Goal: Check status: Check status

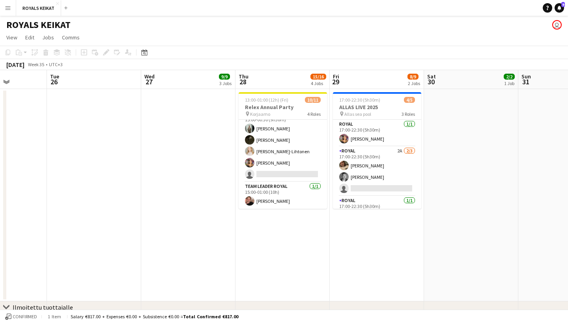
scroll to position [78, 0]
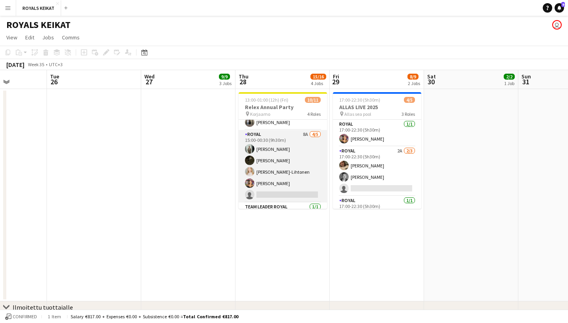
click at [295, 146] on app-card-role "Royal 8A [DATE] 15:00-00:30 (9h30m) [PERSON_NAME] Nooa [PERSON_NAME] [PERSON_NA…" at bounding box center [283, 166] width 88 height 73
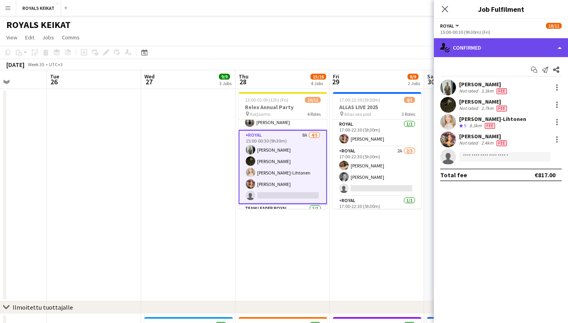
click at [502, 50] on div "single-neutral-actions-check-2 Confirmed" at bounding box center [501, 47] width 134 height 19
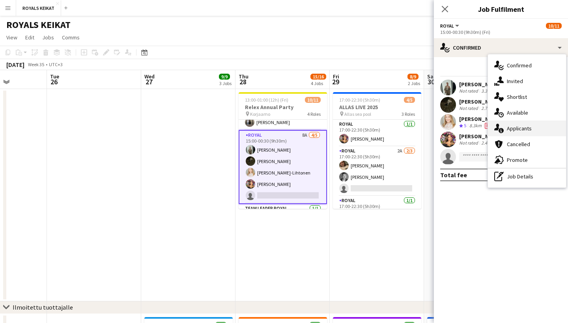
click at [517, 125] on div "single-neutral-actions-information Applicants" at bounding box center [527, 129] width 78 height 16
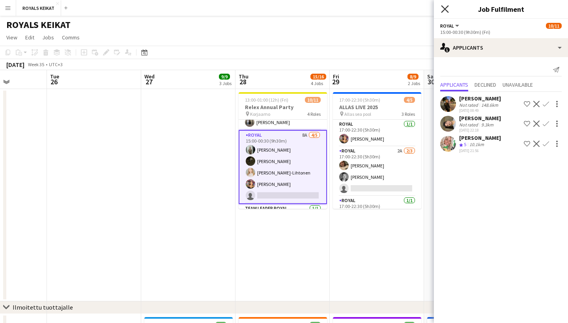
click at [448, 7] on icon "Close pop-in" at bounding box center [444, 8] width 7 height 7
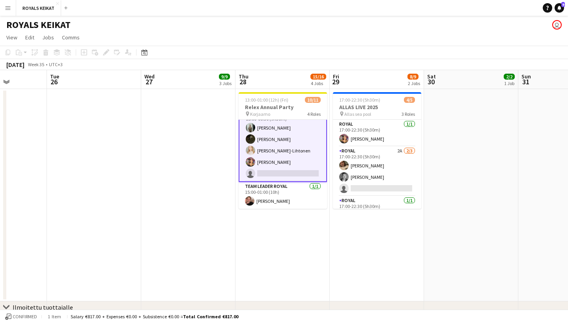
scroll to position [100, 0]
click at [48, 11] on button "ROYALS KEIKAT Close" at bounding box center [38, 7] width 45 height 15
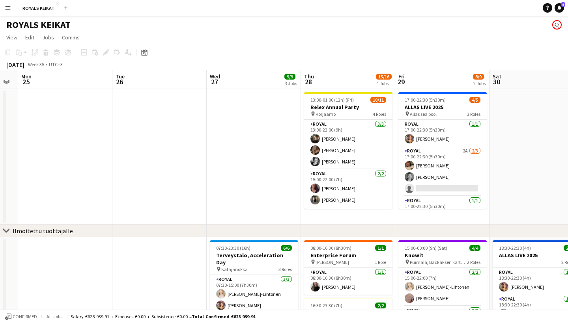
scroll to position [0, 360]
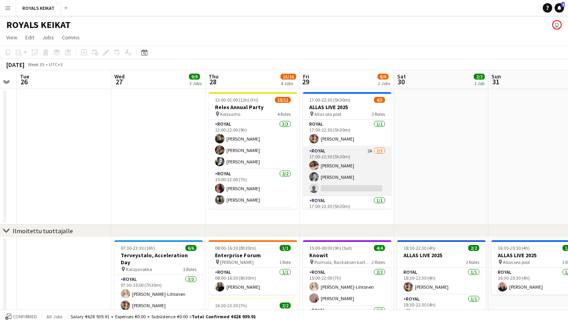
click at [358, 157] on app-card-role "Royal 2A [DATE] 17:00-22:30 (5h30m) [PERSON_NAME] single-neutral-actions" at bounding box center [347, 172] width 88 height 50
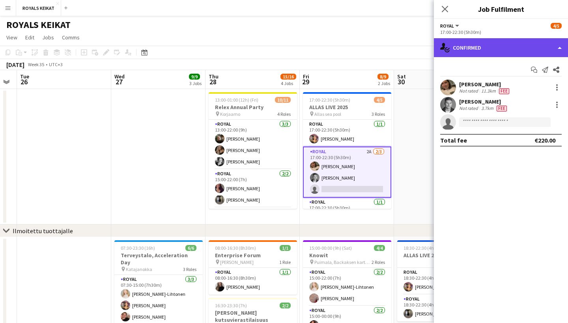
click at [494, 50] on div "single-neutral-actions-check-2 Confirmed" at bounding box center [501, 47] width 134 height 19
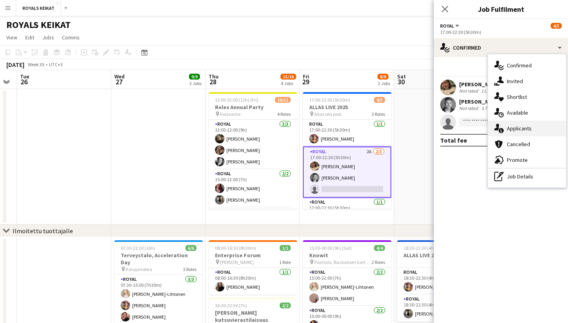
click at [510, 123] on div "single-neutral-actions-information Applicants" at bounding box center [527, 129] width 78 height 16
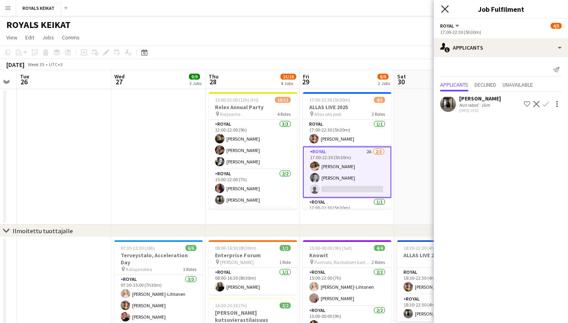
click at [445, 7] on icon "Close pop-in" at bounding box center [444, 8] width 7 height 7
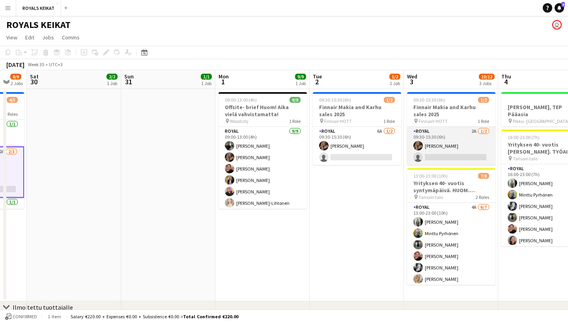
scroll to position [0, 294]
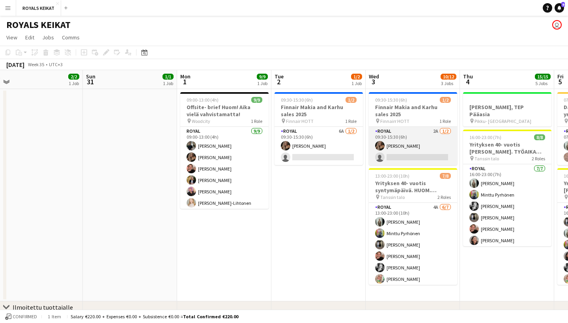
click at [412, 141] on app-card-role "Royal 2A [DATE] 09:30-15:30 (6h) [PERSON_NAME] single-neutral-actions" at bounding box center [413, 146] width 88 height 38
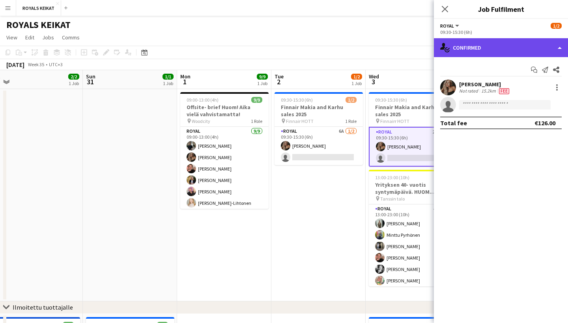
click at [518, 50] on div "single-neutral-actions-check-2 Confirmed" at bounding box center [501, 47] width 134 height 19
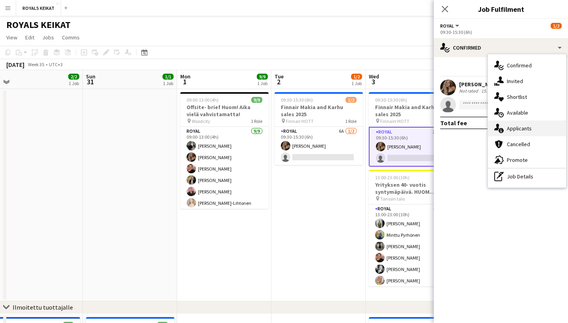
click at [524, 130] on div "single-neutral-actions-information Applicants" at bounding box center [527, 129] width 78 height 16
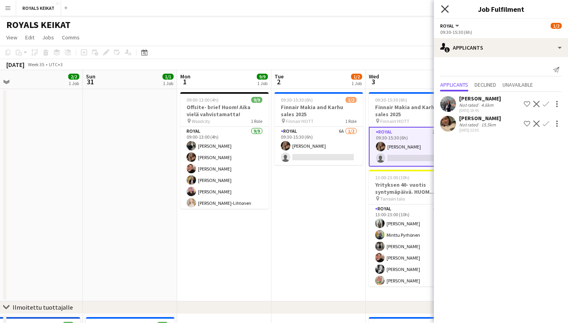
click at [446, 7] on icon at bounding box center [444, 8] width 7 height 7
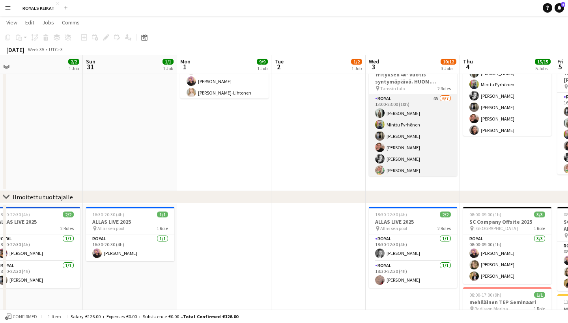
scroll to position [105, 0]
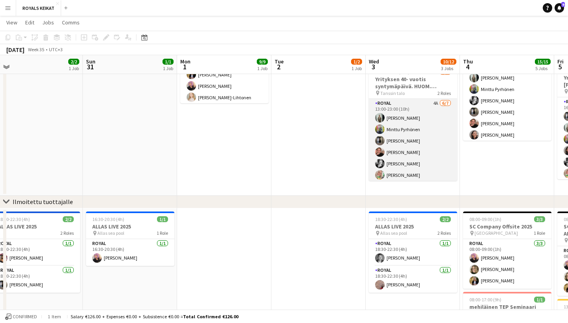
click at [428, 109] on app-card-role "Royal 4A [DATE] 13:00-23:00 (10h) [PERSON_NAME] Minttu Pyrhönen [PERSON_NAME] […" at bounding box center [413, 146] width 88 height 95
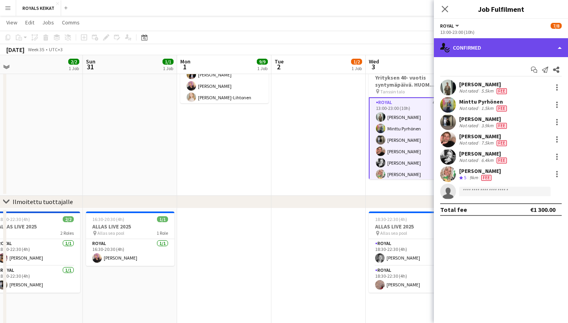
click at [502, 45] on div "single-neutral-actions-check-2 Confirmed" at bounding box center [501, 47] width 134 height 19
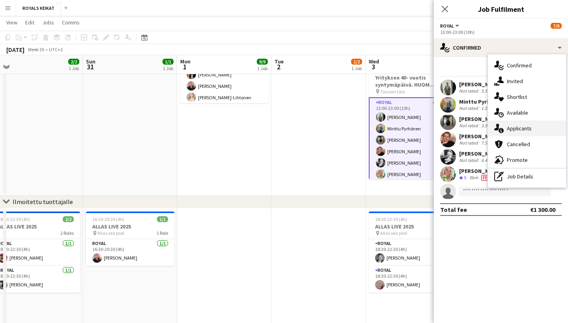
click at [515, 133] on div "single-neutral-actions-information Applicants" at bounding box center [527, 129] width 78 height 16
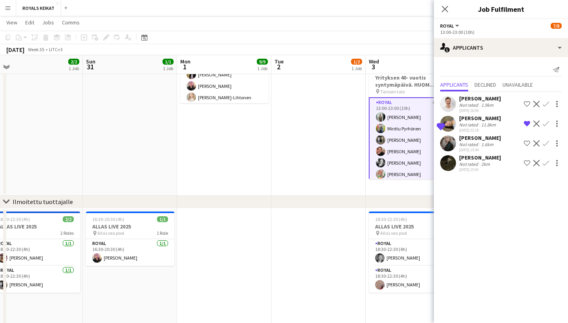
scroll to position [0, 0]
click at [443, 12] on icon "Close pop-in" at bounding box center [444, 8] width 7 height 7
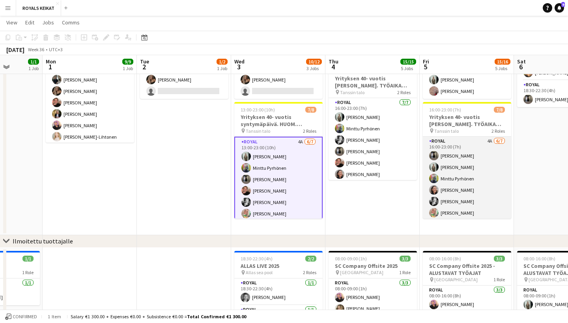
scroll to position [0, 293]
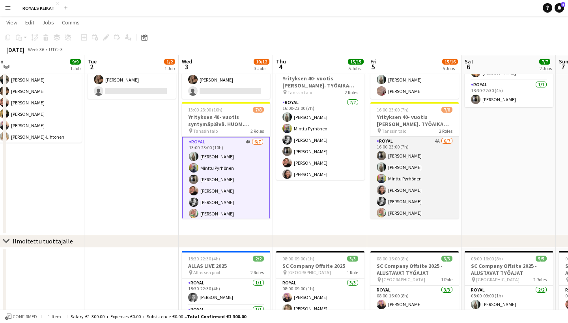
click at [425, 147] on app-card-role "Royal 4A [DATE] 16:00-23:00 (7h) [PERSON_NAME] [PERSON_NAME] [PERSON_NAME] [PER…" at bounding box center [414, 184] width 88 height 95
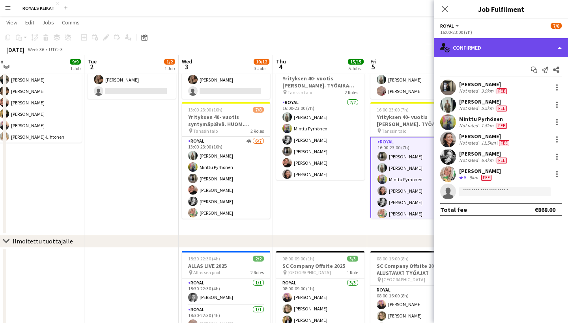
click at [524, 51] on div "single-neutral-actions-check-2 Confirmed" at bounding box center [501, 47] width 134 height 19
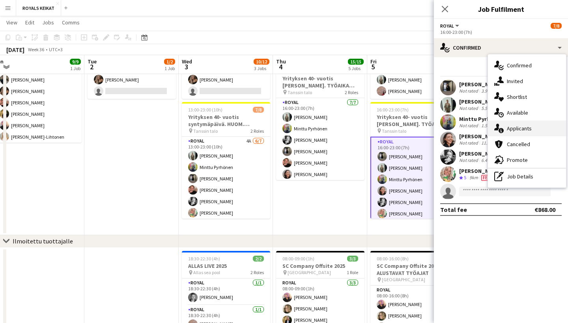
click at [532, 125] on div "single-neutral-actions-information Applicants" at bounding box center [527, 129] width 78 height 16
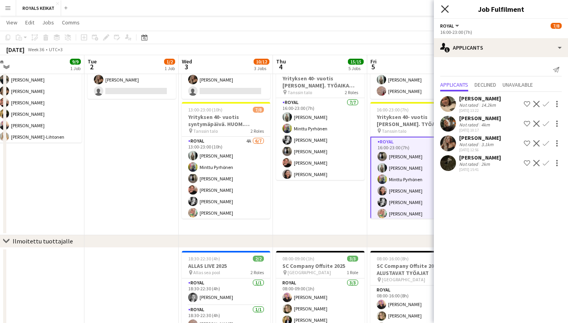
click at [446, 9] on icon at bounding box center [444, 8] width 7 height 7
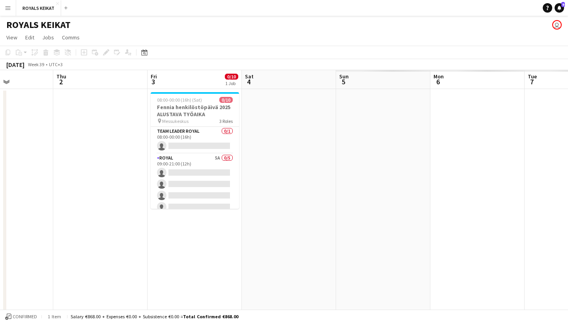
scroll to position [0, 192]
